Goal: Task Accomplishment & Management: Use online tool/utility

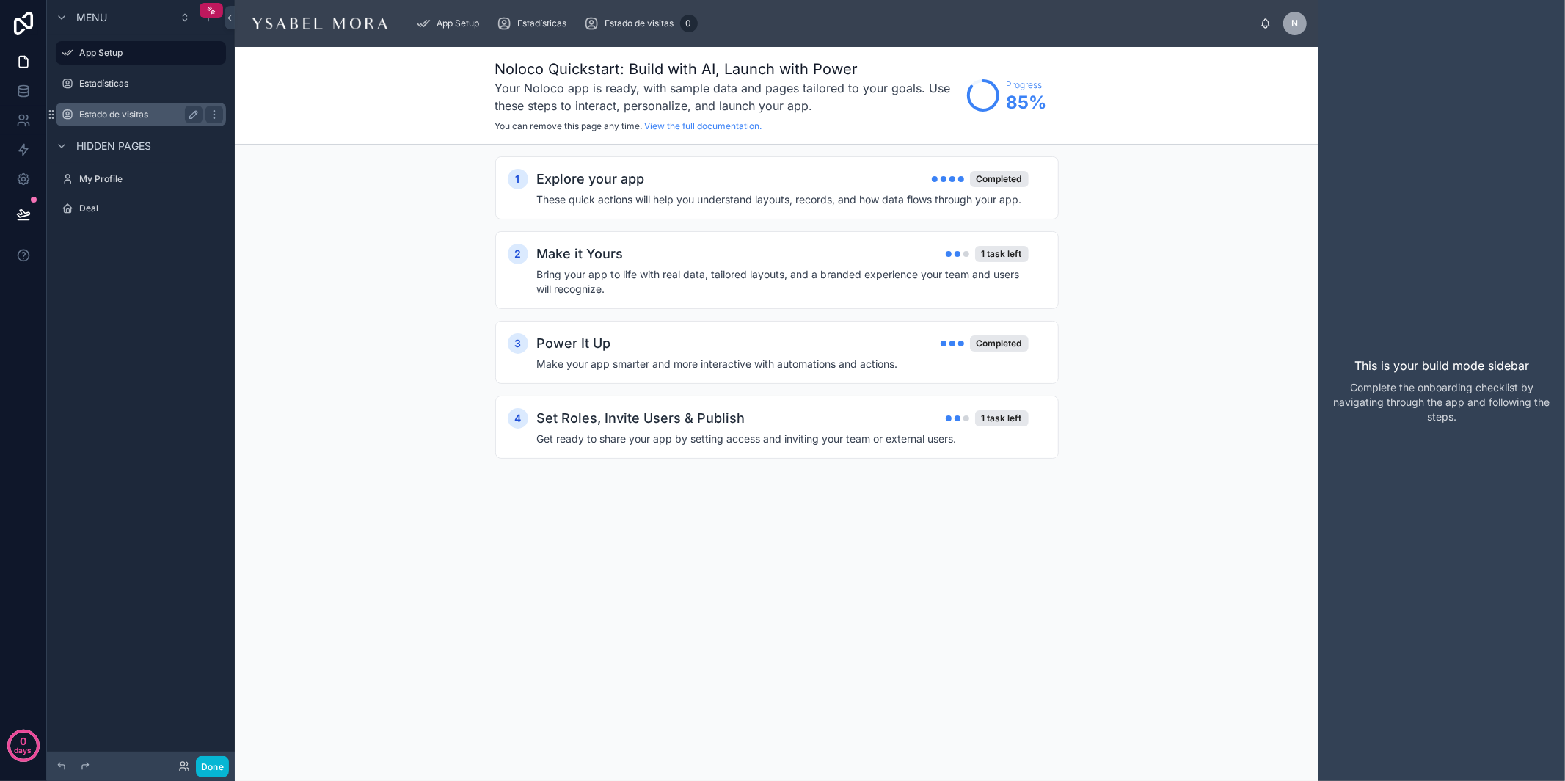
click at [98, 114] on label "Estado de visitas" at bounding box center [137, 115] width 117 height 12
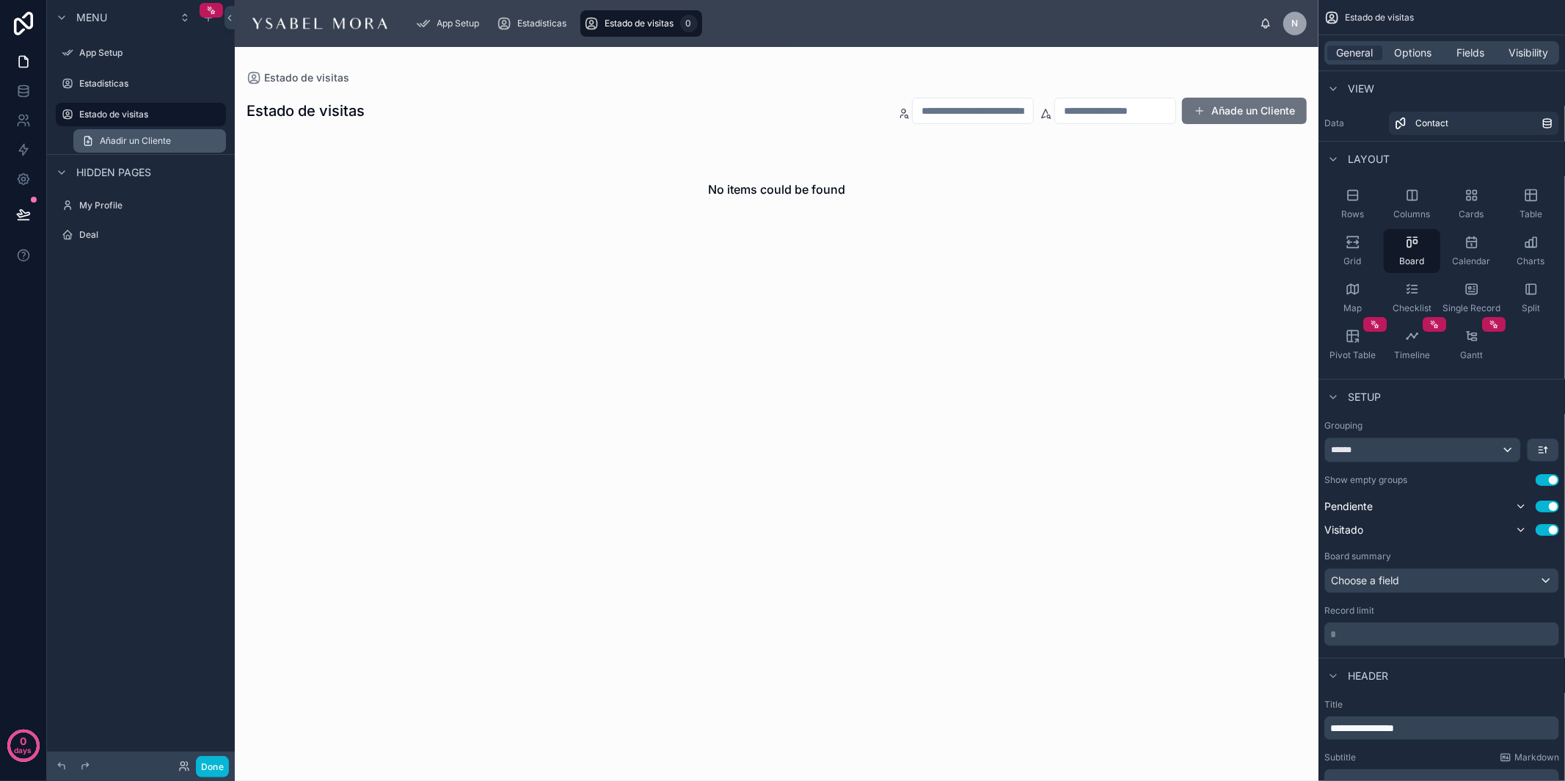
click at [110, 139] on span "Añadir un Cliente" at bounding box center [135, 141] width 71 height 12
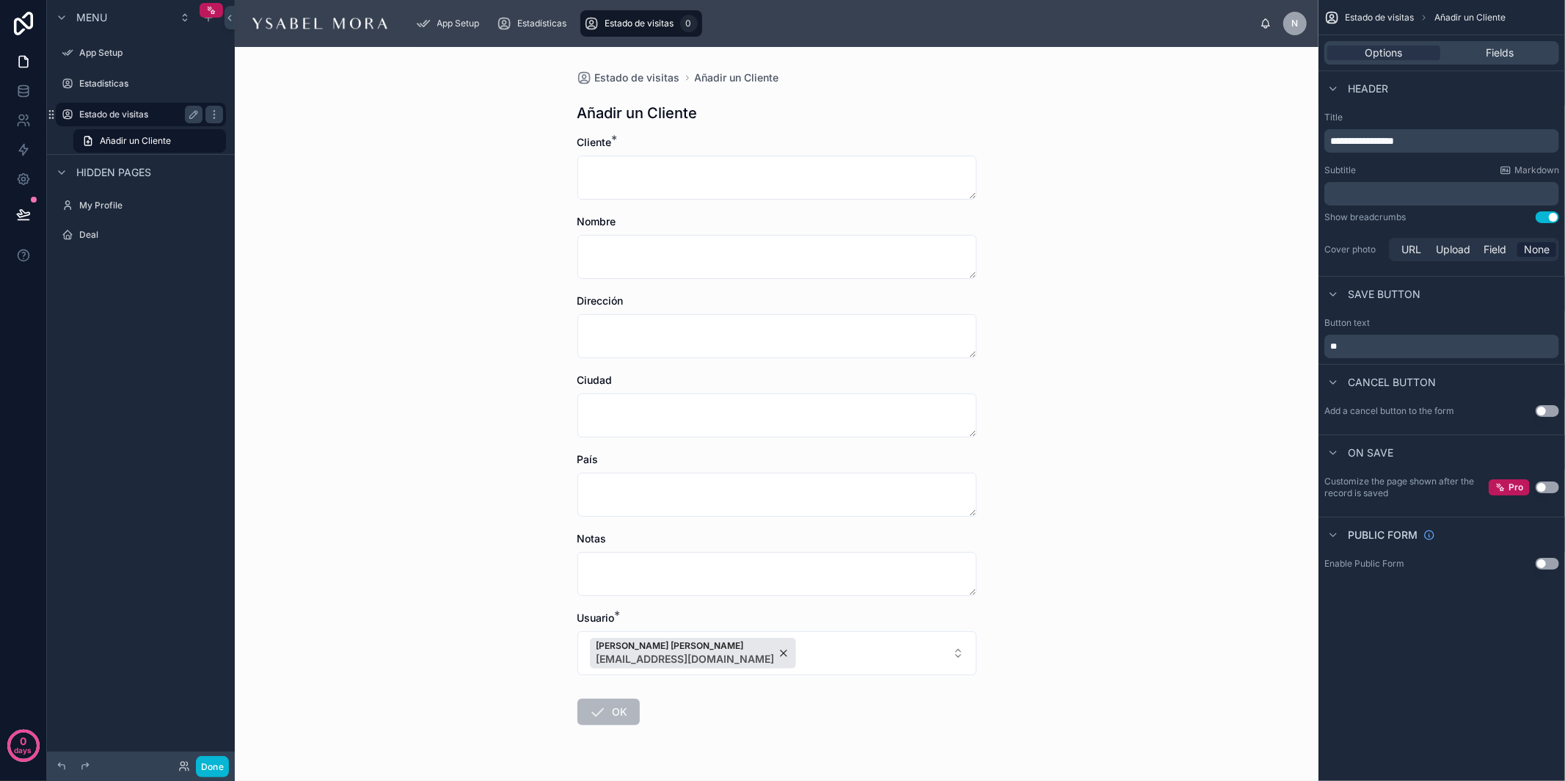
click at [112, 110] on label "Estado de visitas" at bounding box center [137, 115] width 117 height 12
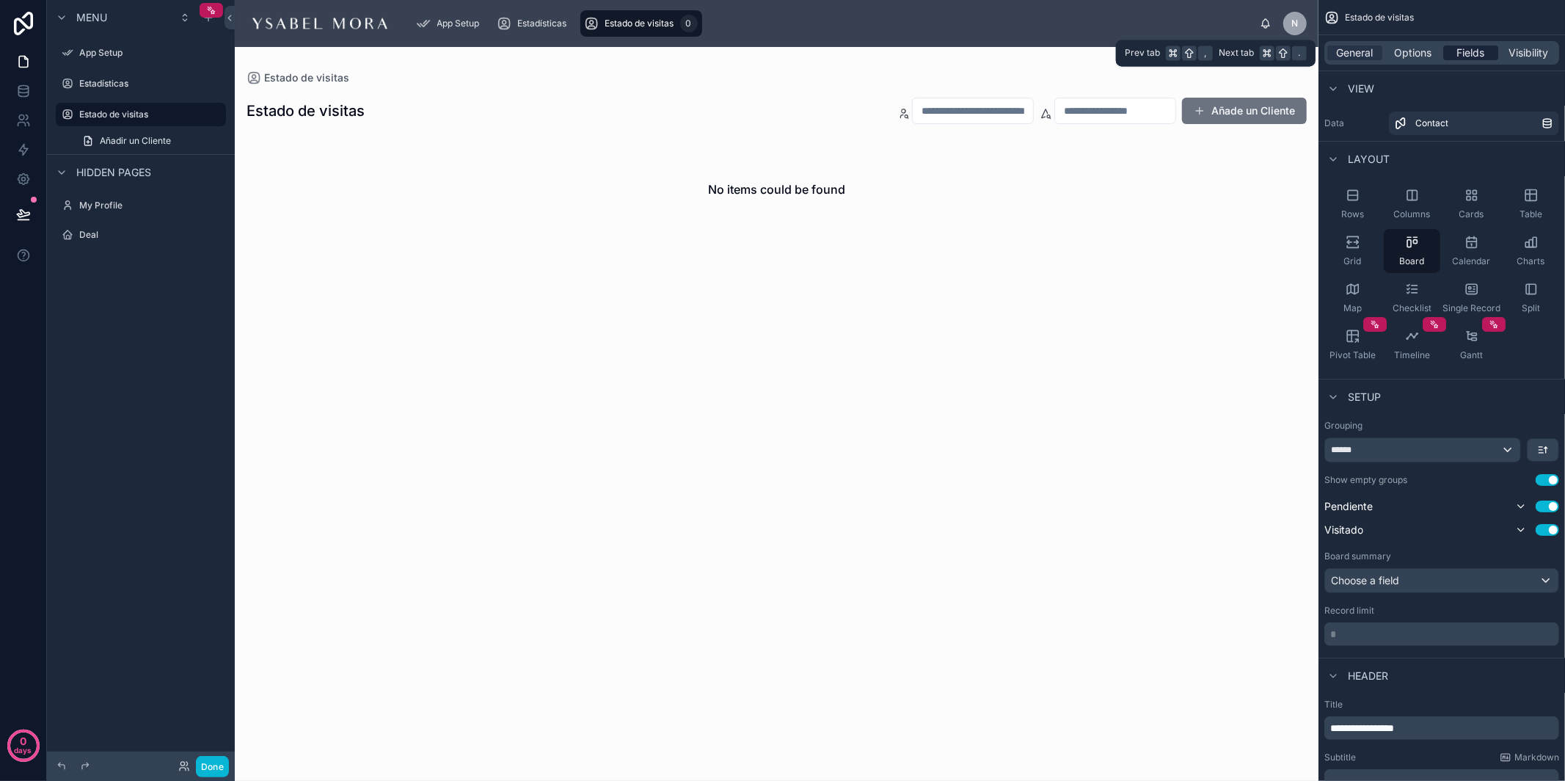
click at [1408, 53] on div "Fields" at bounding box center [1470, 52] width 55 height 15
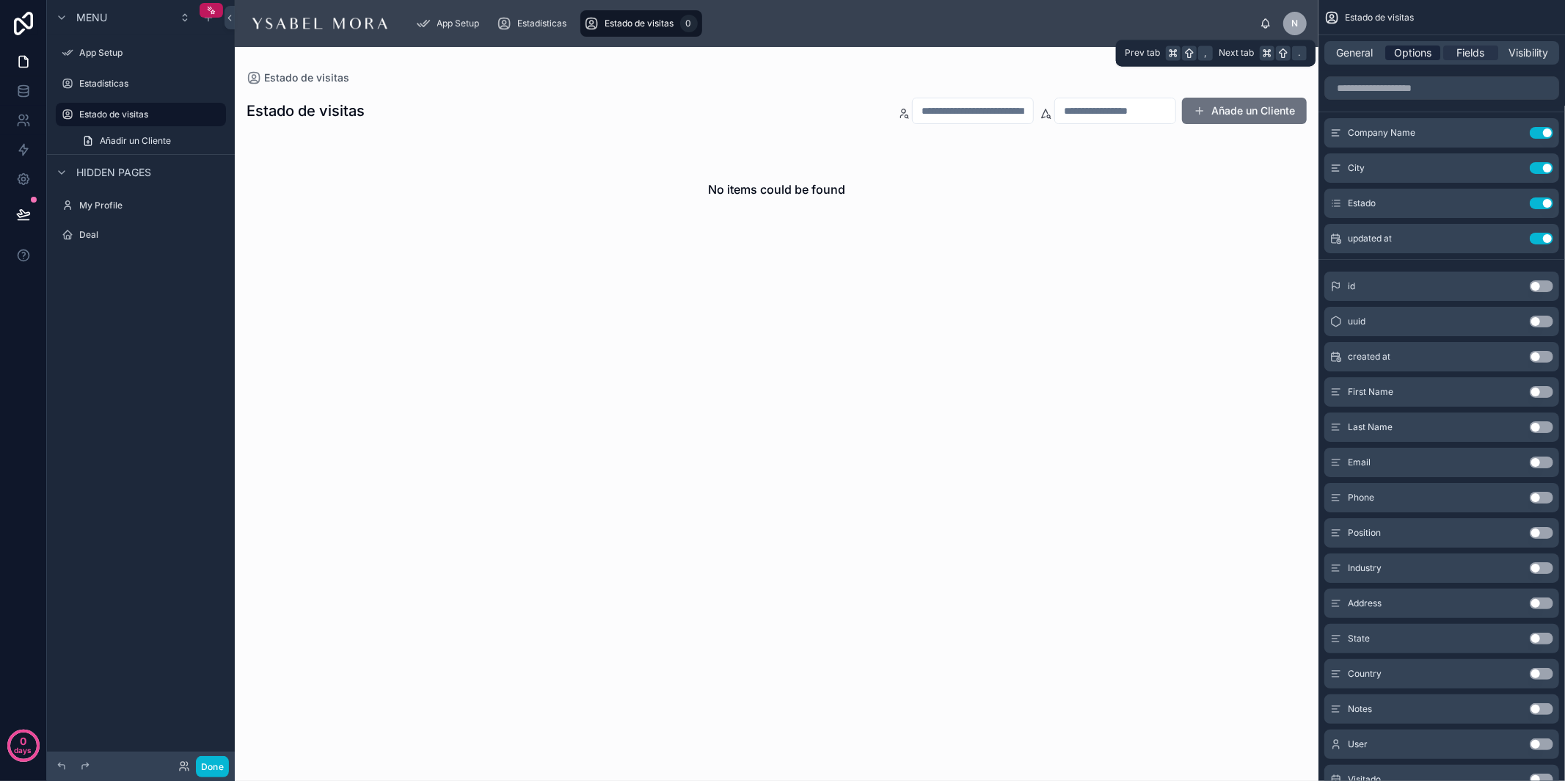
click at [1408, 53] on span "Options" at bounding box center [1412, 52] width 37 height 15
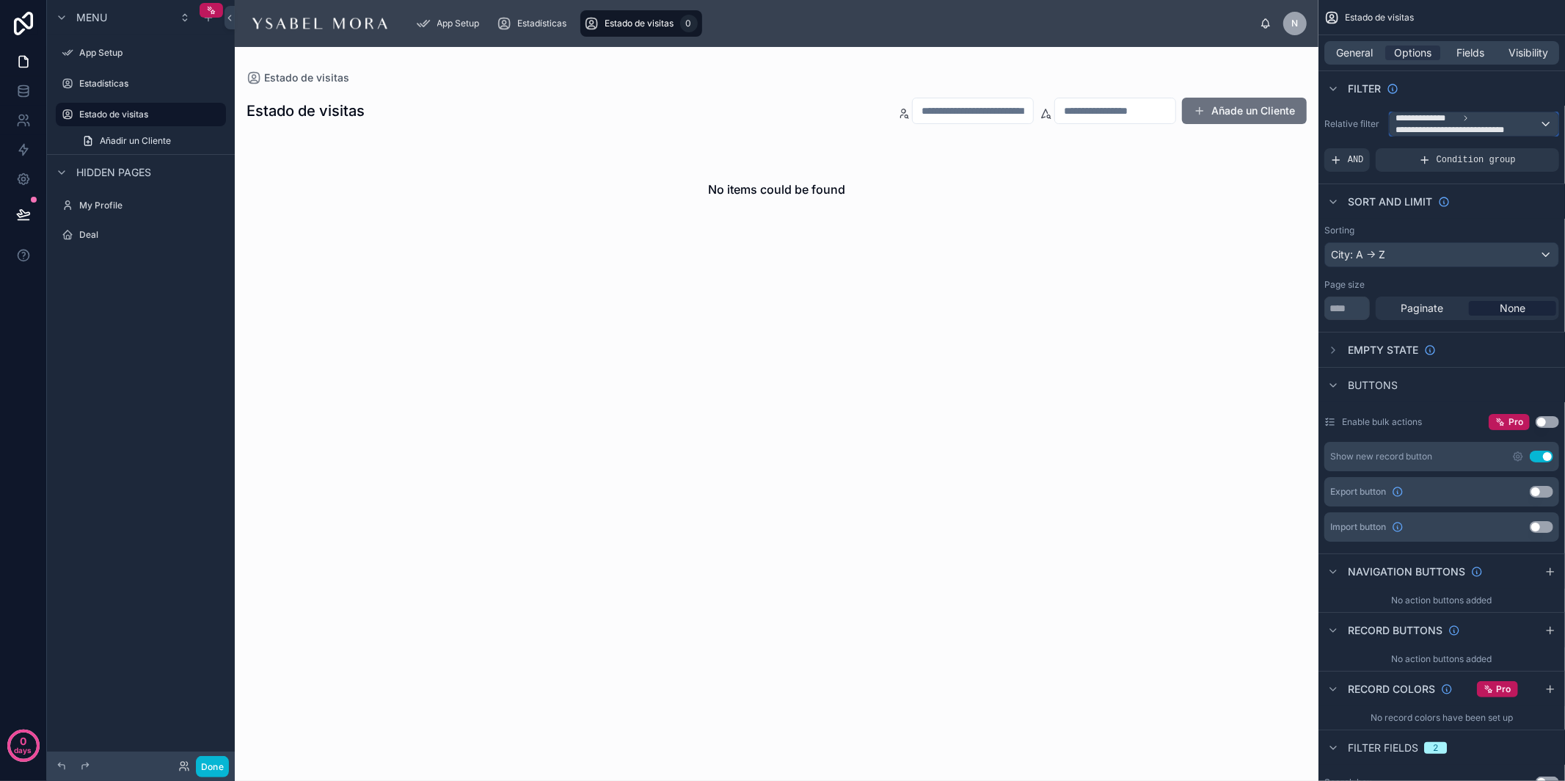
click at [1408, 129] on span "**********" at bounding box center [1467, 123] width 144 height 23
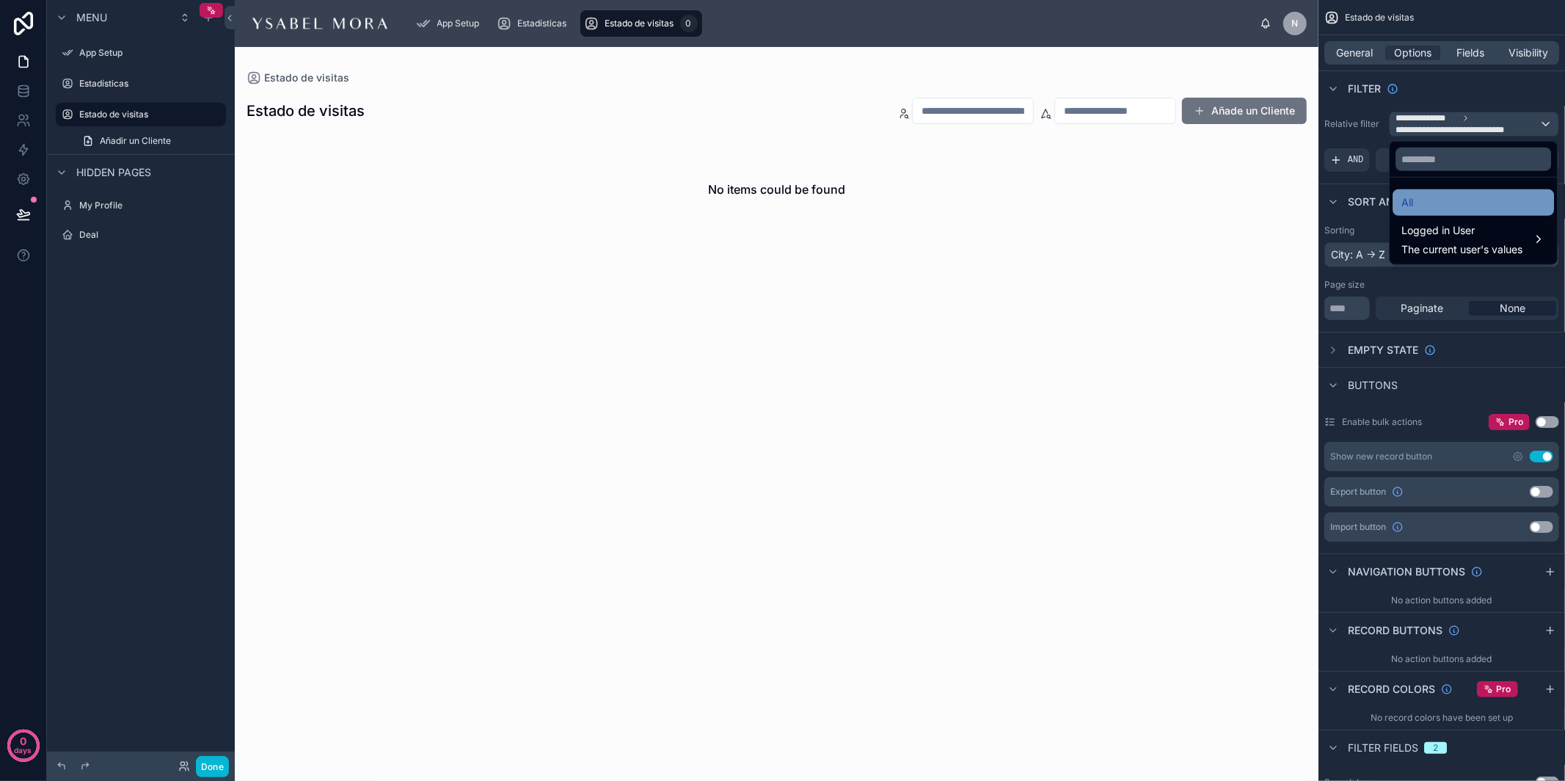
click at [1408, 202] on div "All" at bounding box center [1473, 203] width 144 height 18
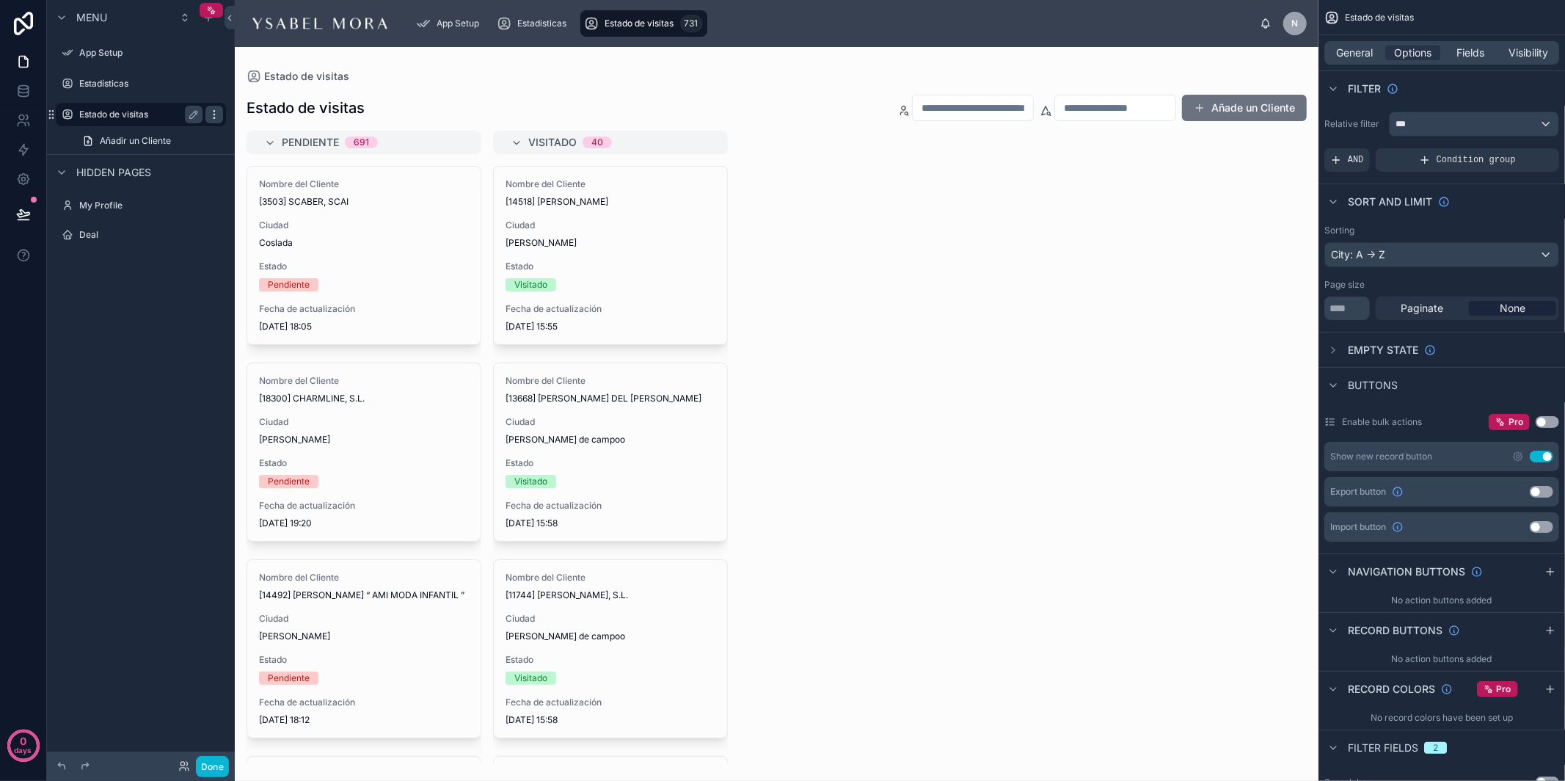
click at [213, 117] on icon "scrollable content" at bounding box center [214, 115] width 12 height 12
drag, startPoint x: 273, startPoint y: 129, endPoint x: 232, endPoint y: 139, distance: 42.3
click at [273, 129] on span "Clone" at bounding box center [274, 130] width 27 height 15
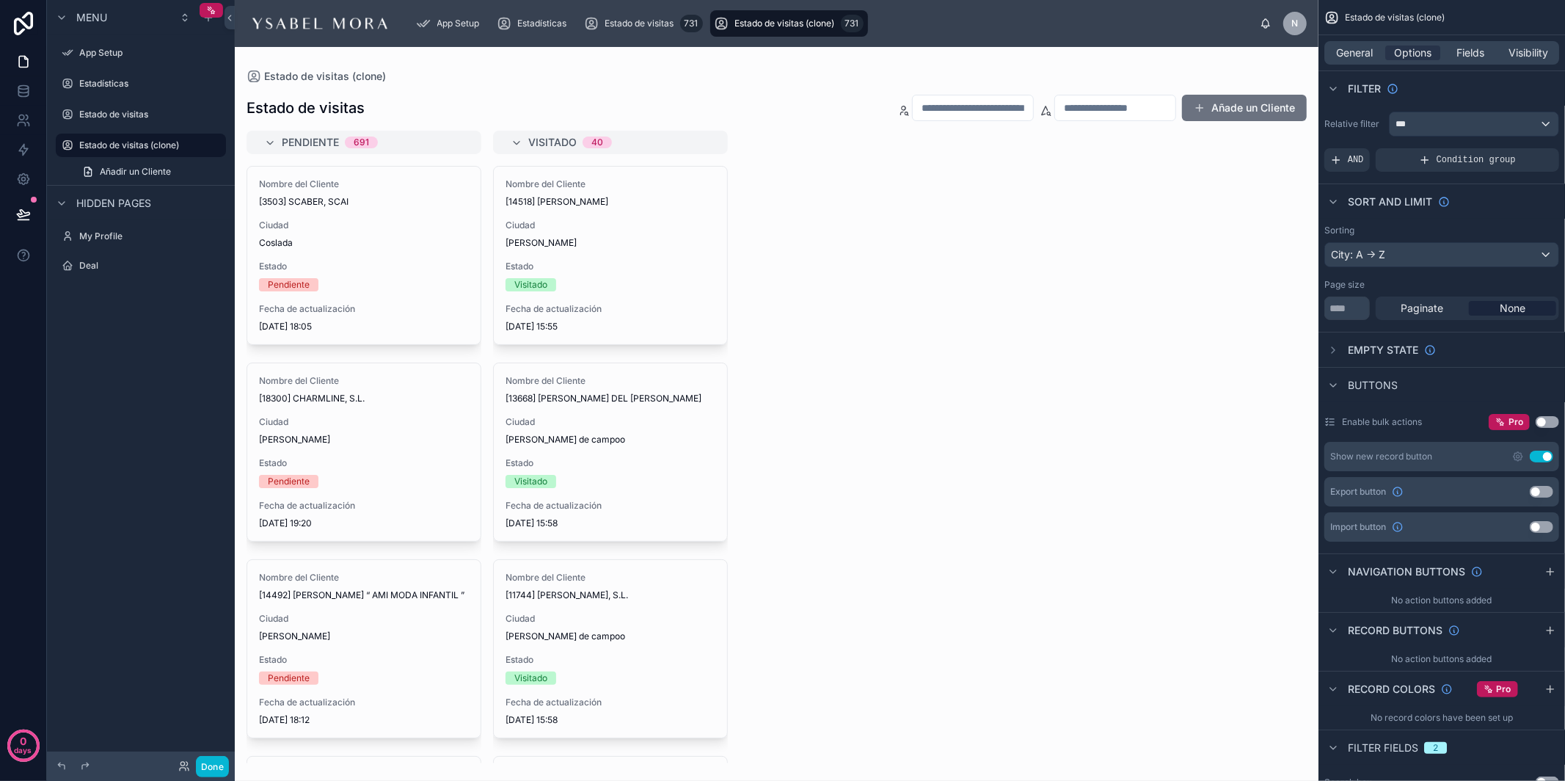
click at [120, 376] on div "Menu App Setup Estadísticas Estado de visitas Estado de visitas (clone) Añadir …" at bounding box center [141, 381] width 188 height 763
click at [335, 519] on div at bounding box center [777, 414] width 1084 height 734
click at [1408, 490] on button "Use setting" at bounding box center [1541, 492] width 23 height 12
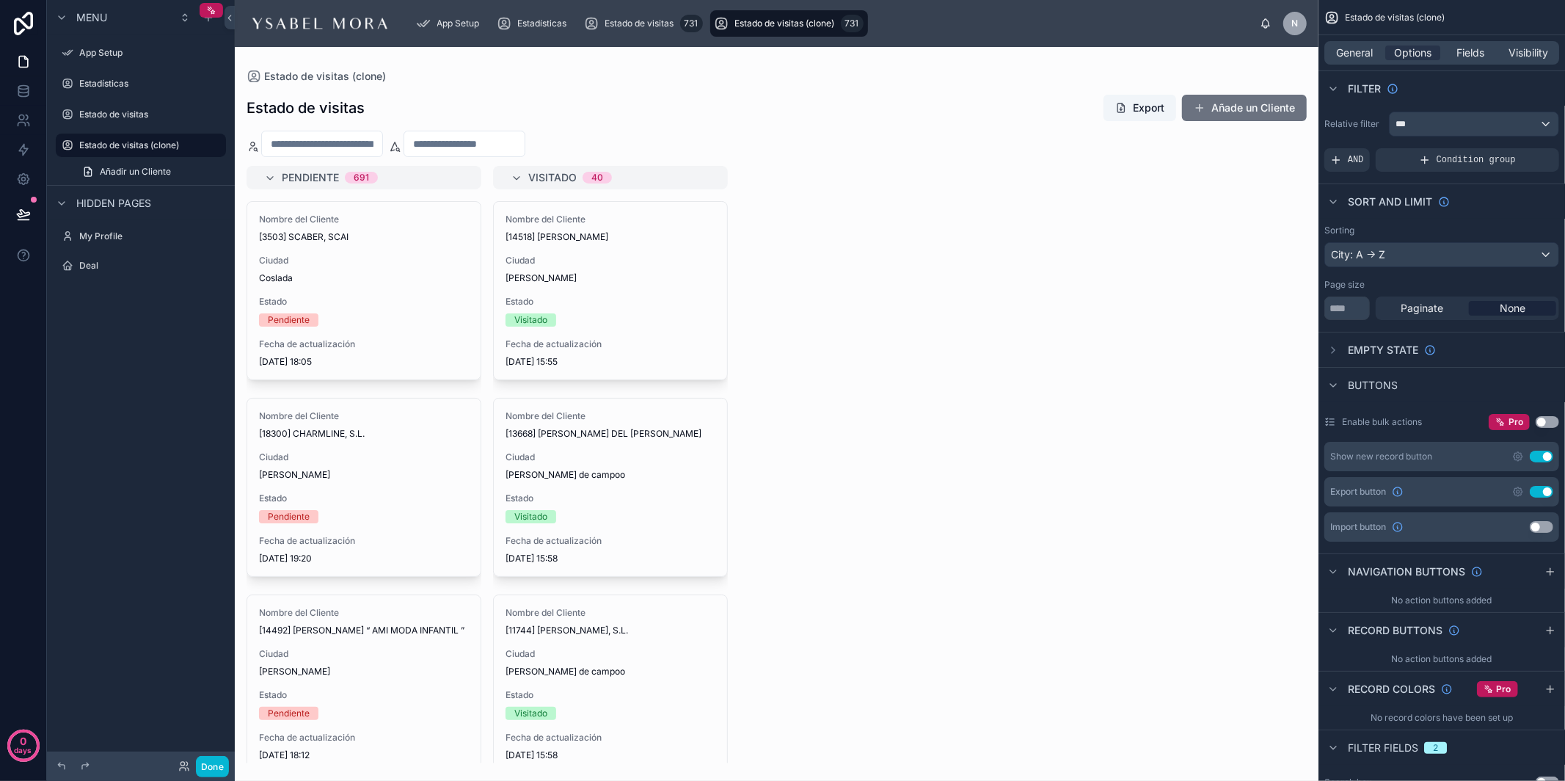
click at [1408, 492] on button "Use setting" at bounding box center [1541, 492] width 23 height 12
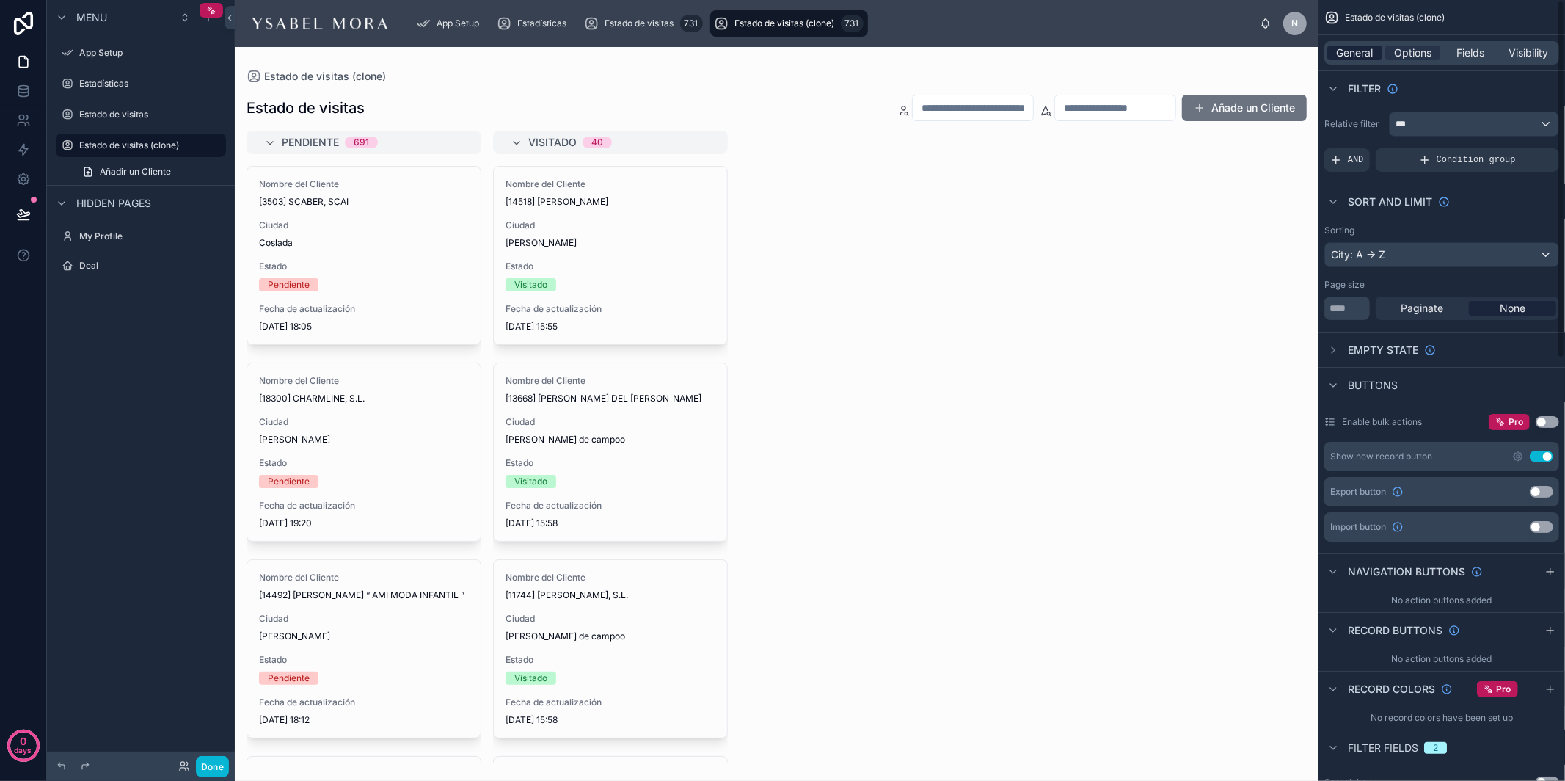
click at [1358, 56] on span "General" at bounding box center [1355, 52] width 37 height 15
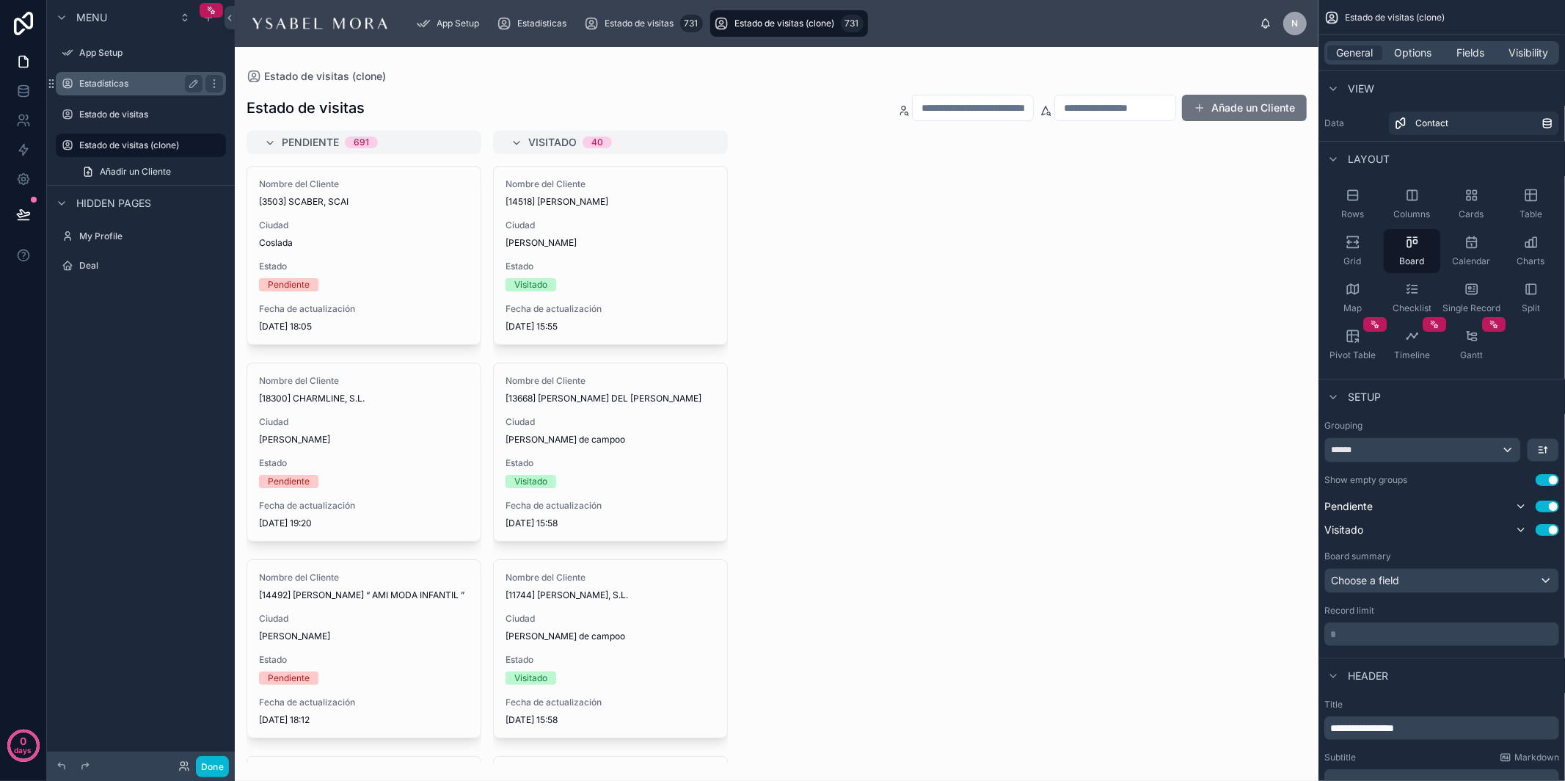
click at [105, 78] on label "Estadísticas" at bounding box center [137, 84] width 117 height 12
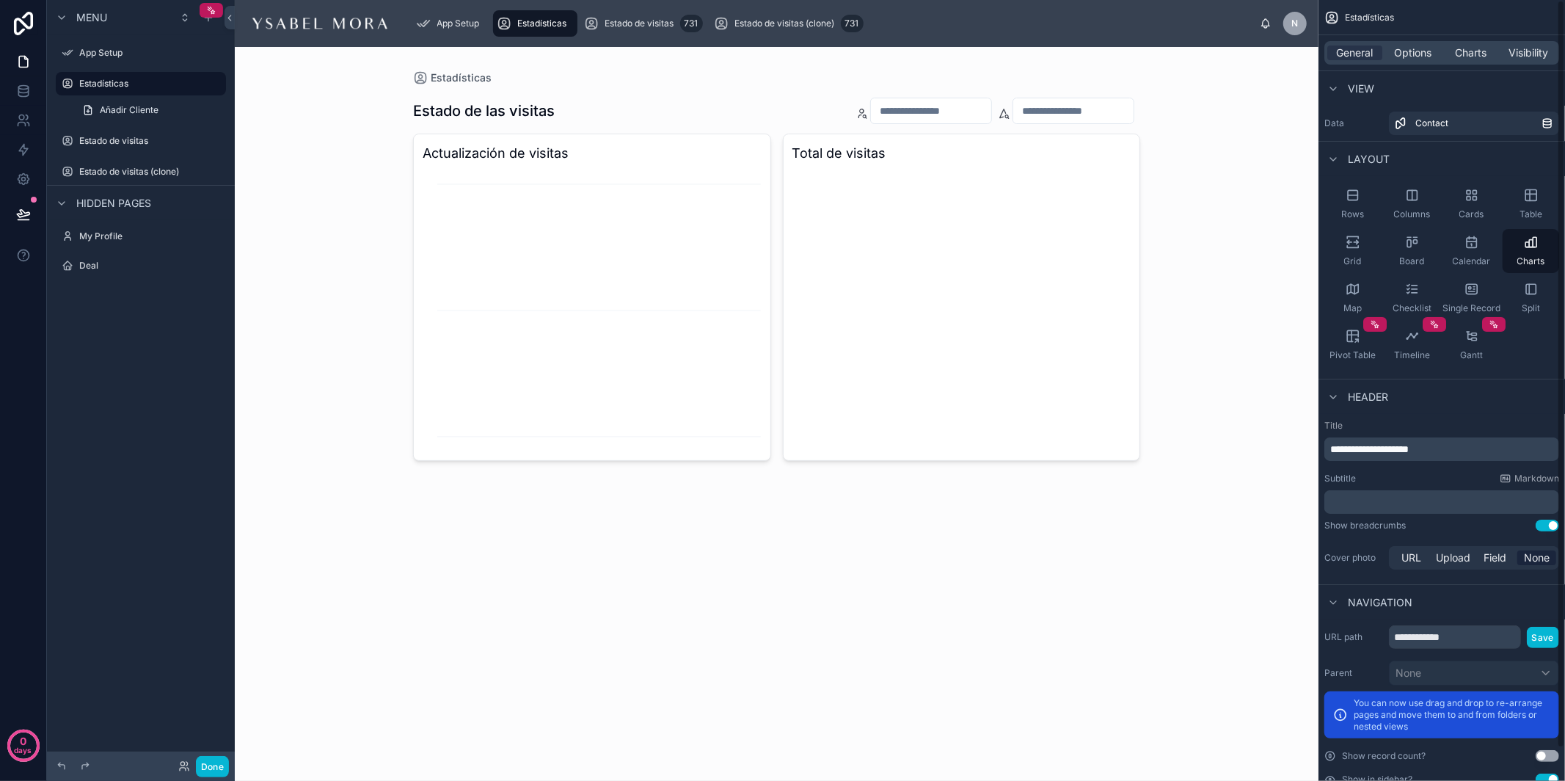
drag, startPoint x: 1532, startPoint y: 59, endPoint x: 1497, endPoint y: 60, distance: 35.2
click at [1408, 57] on span "Visibility" at bounding box center [1529, 52] width 40 height 15
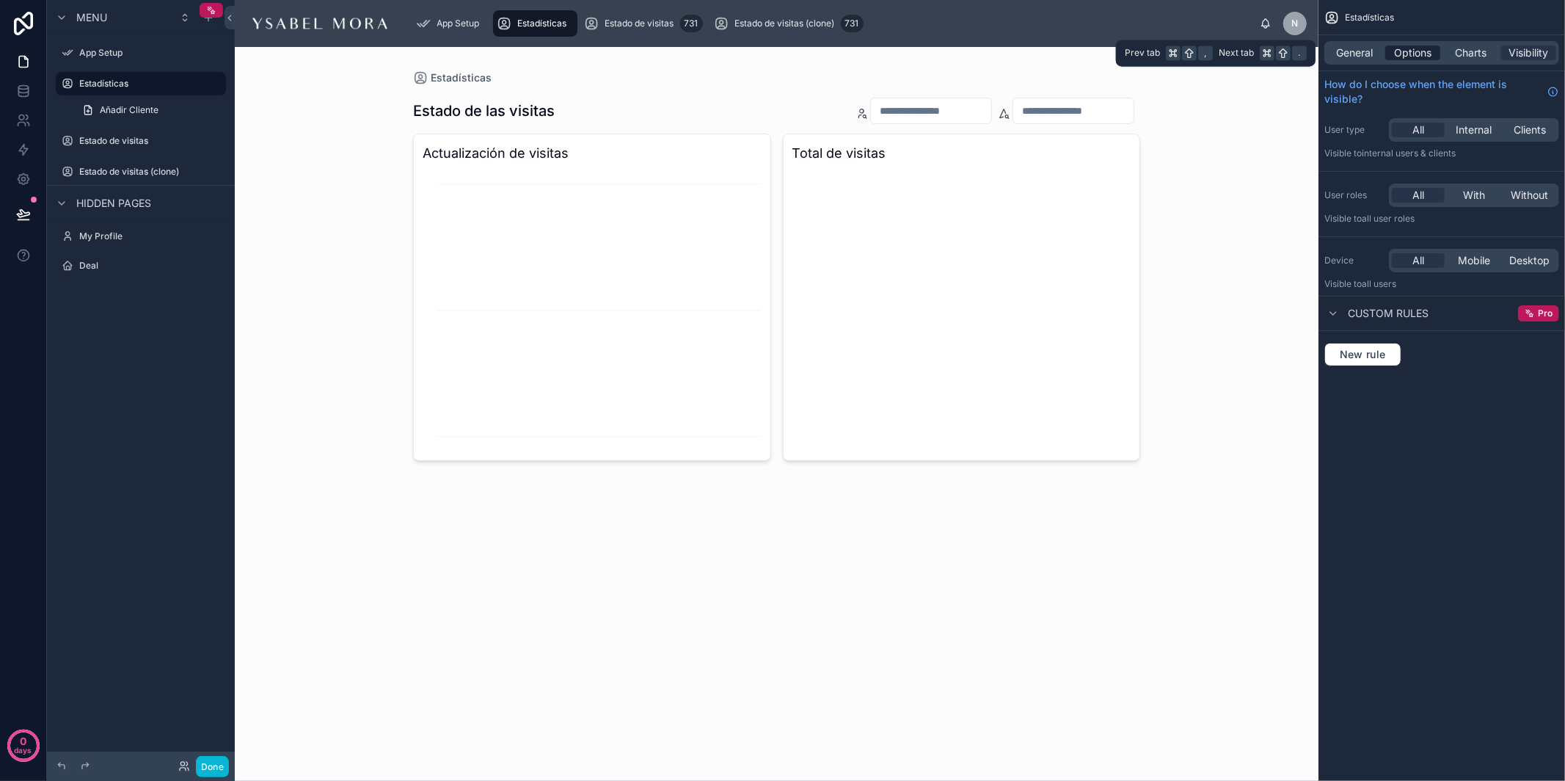
click at [1408, 57] on span "Options" at bounding box center [1412, 52] width 37 height 15
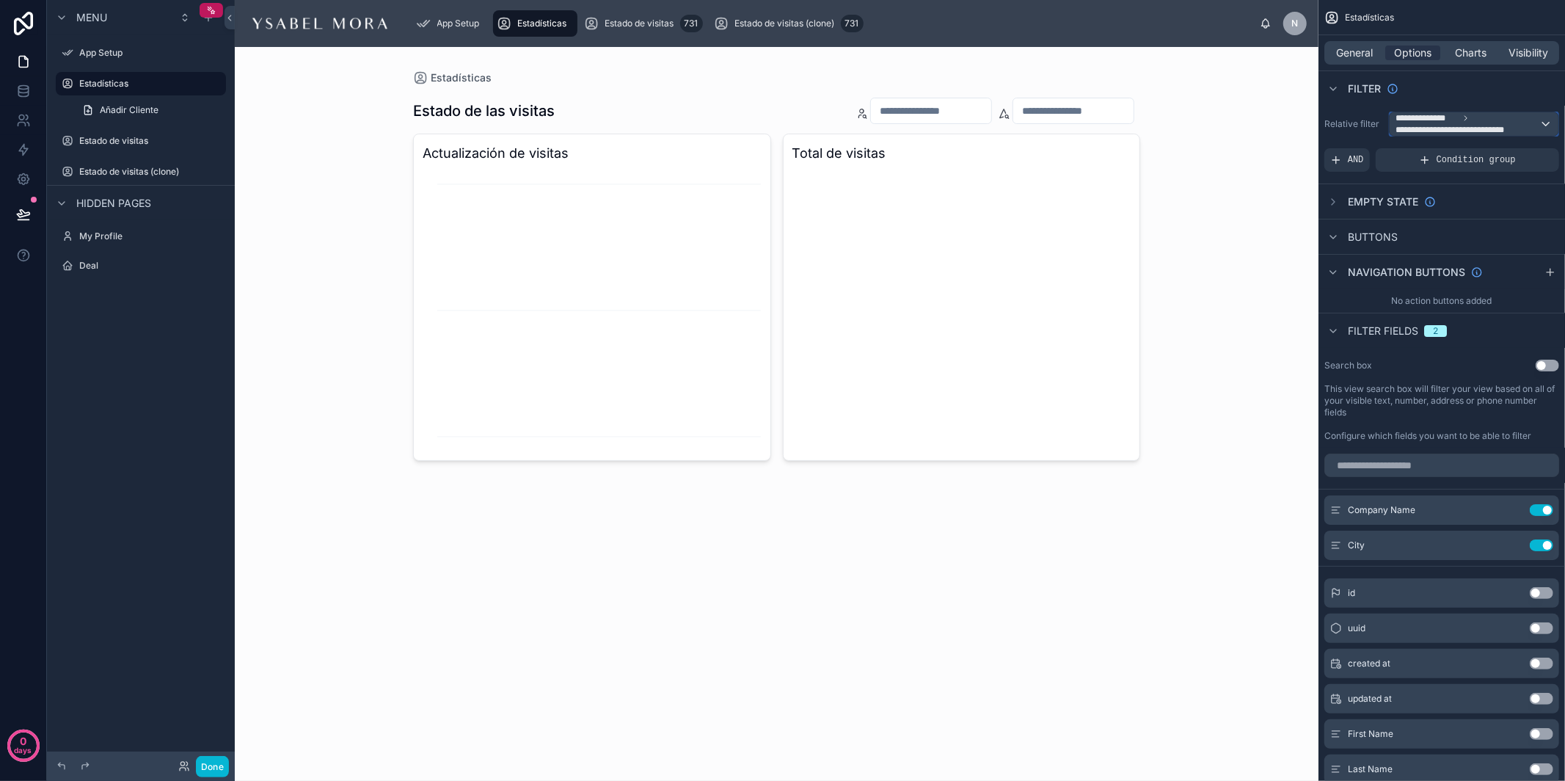
click at [1408, 128] on span "**********" at bounding box center [1467, 123] width 144 height 23
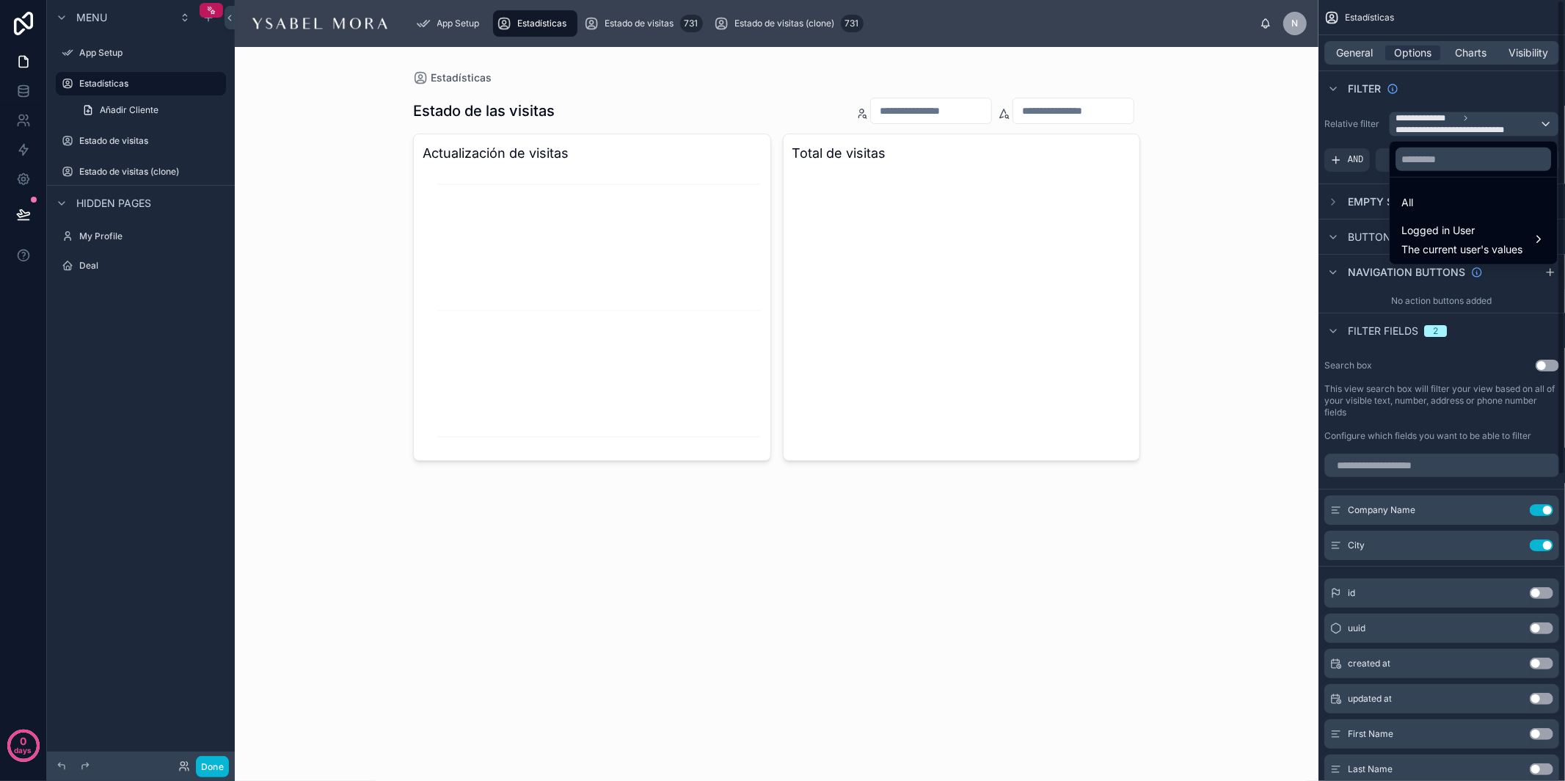
click at [1408, 102] on div "scrollable content" at bounding box center [782, 390] width 1565 height 781
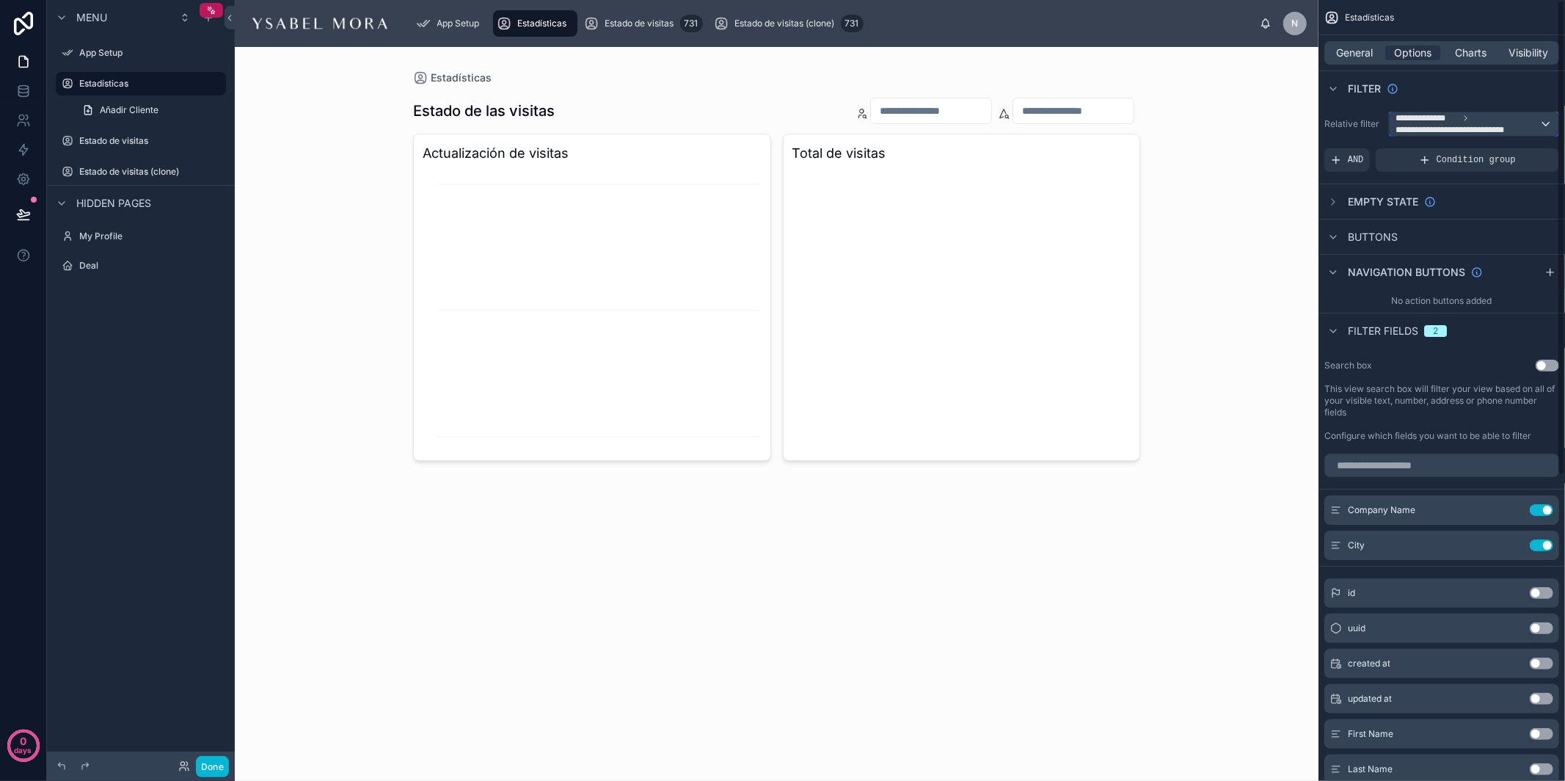
click at [1408, 131] on span "**********" at bounding box center [1456, 130] width 123 height 12
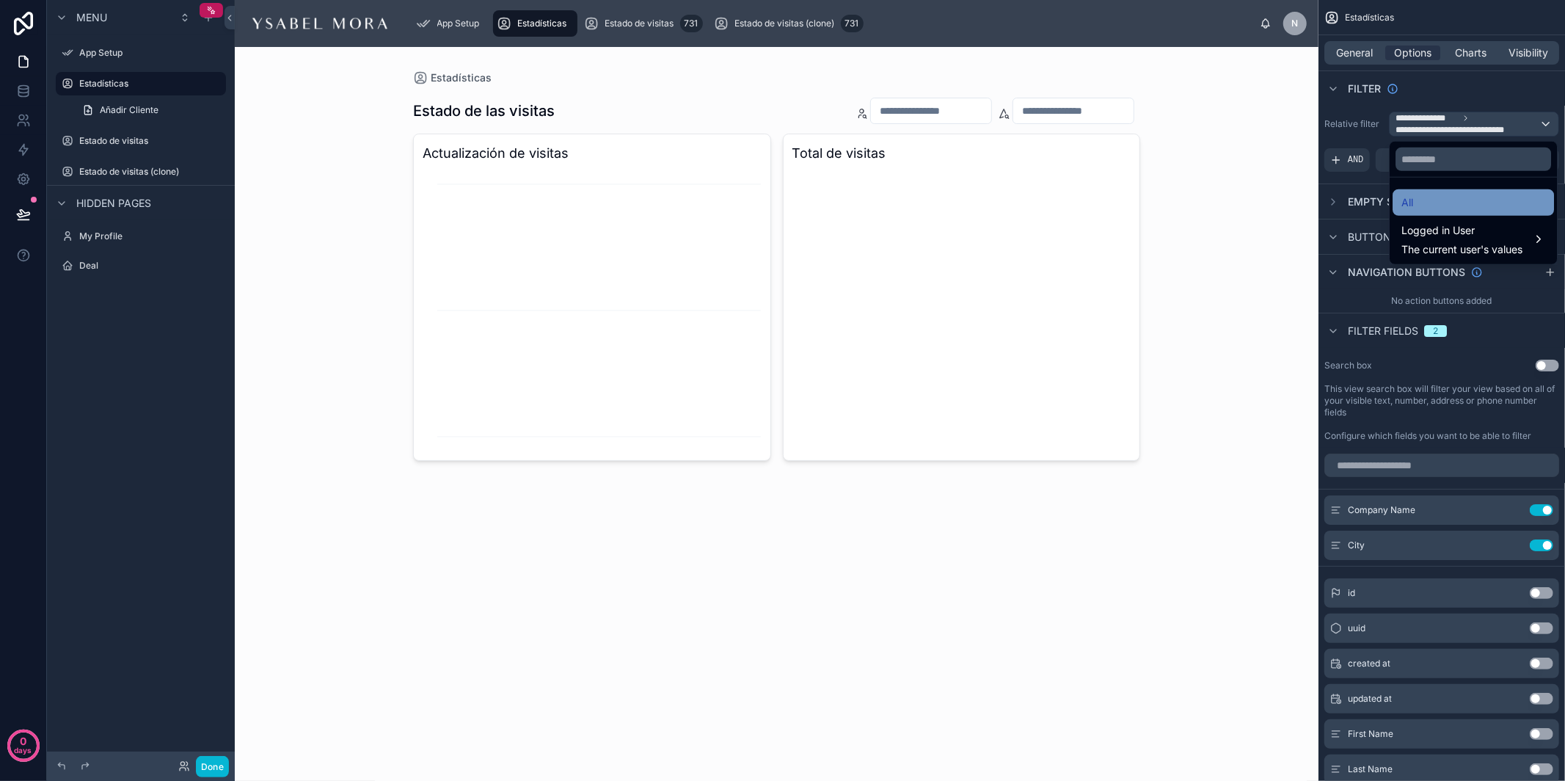
click at [1408, 192] on div "All" at bounding box center [1472, 202] width 161 height 26
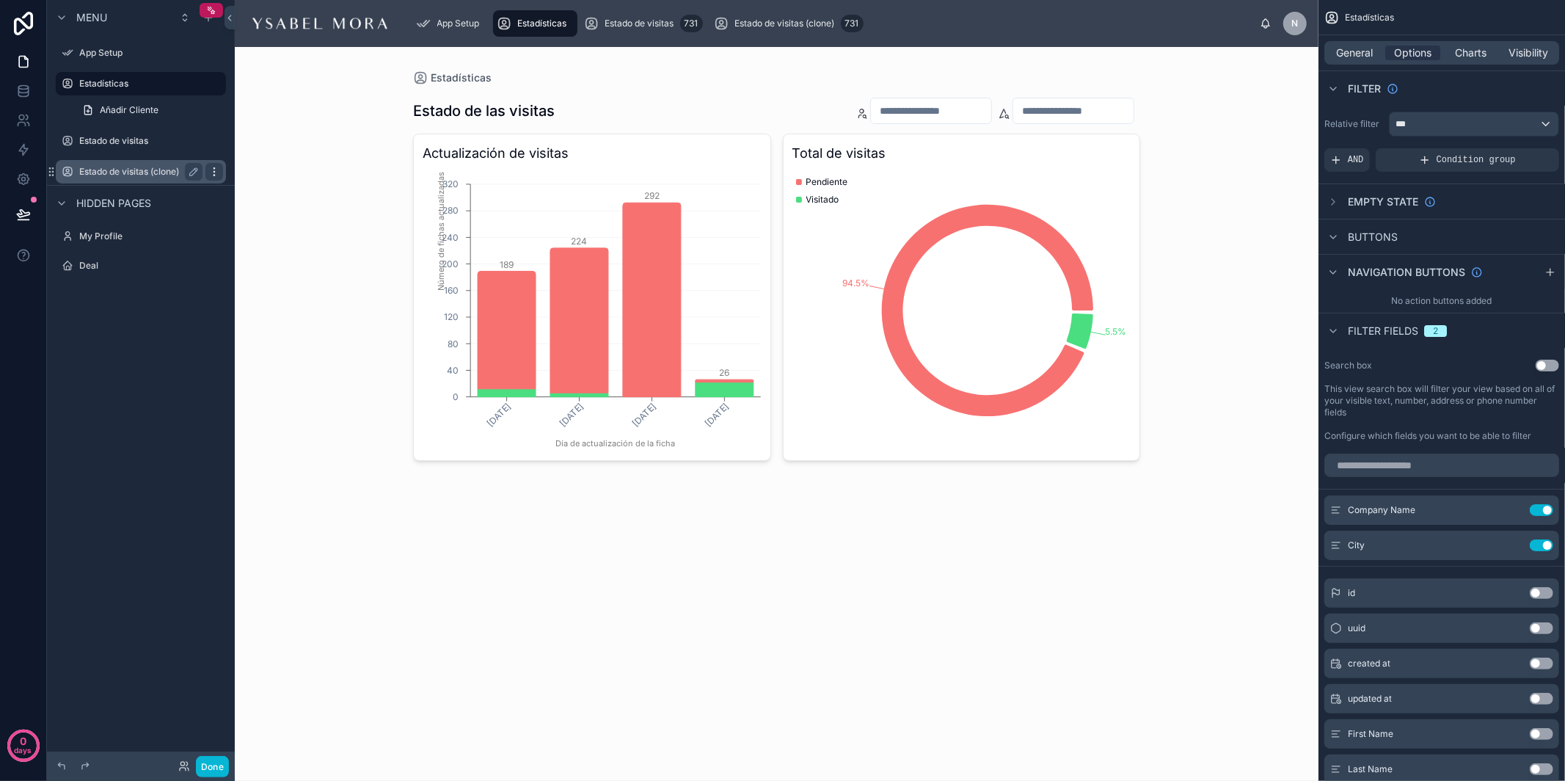
click at [215, 172] on icon "scrollable content" at bounding box center [214, 172] width 12 height 12
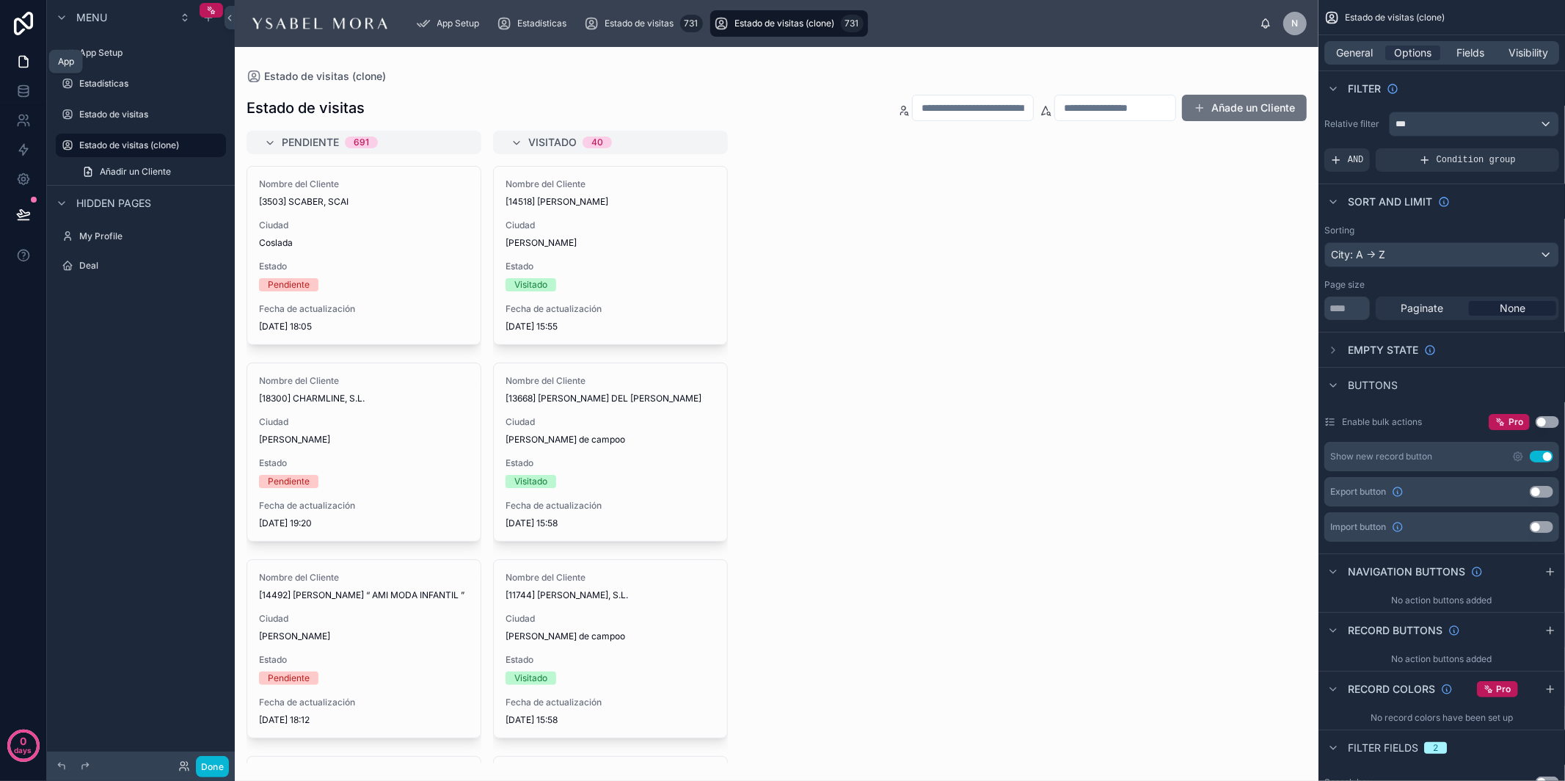
click at [25, 55] on icon at bounding box center [23, 61] width 15 height 15
click at [315, 26] on img at bounding box center [319, 23] width 147 height 23
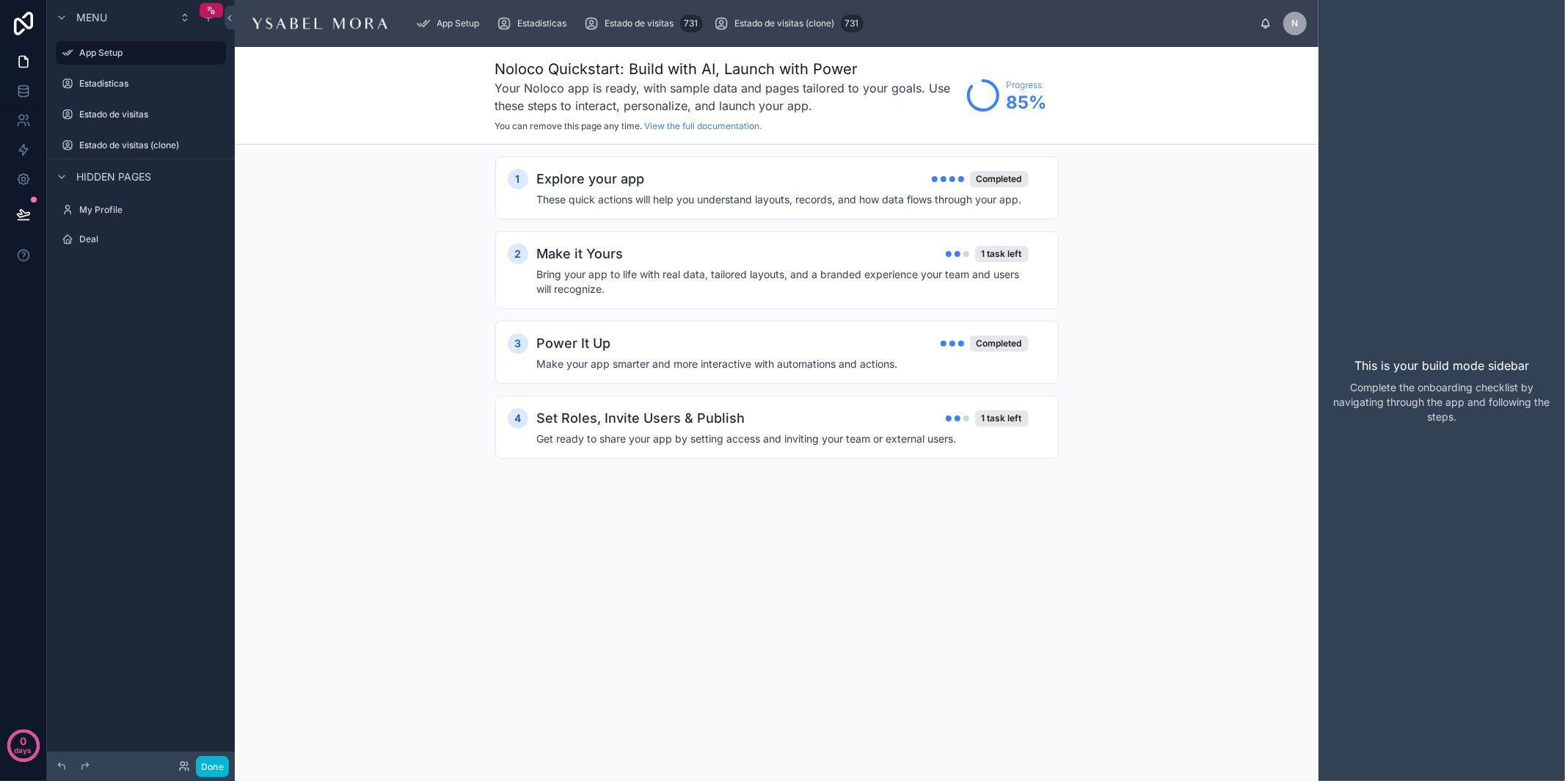
click at [318, 23] on img at bounding box center [319, 23] width 147 height 23
